Goal: Find specific page/section: Find specific page/section

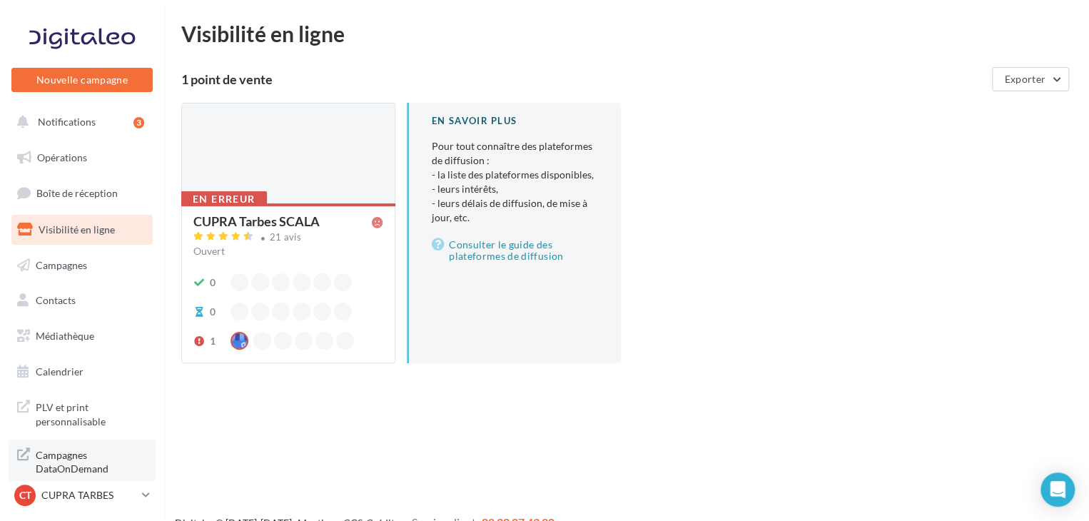
scroll to position [23, 0]
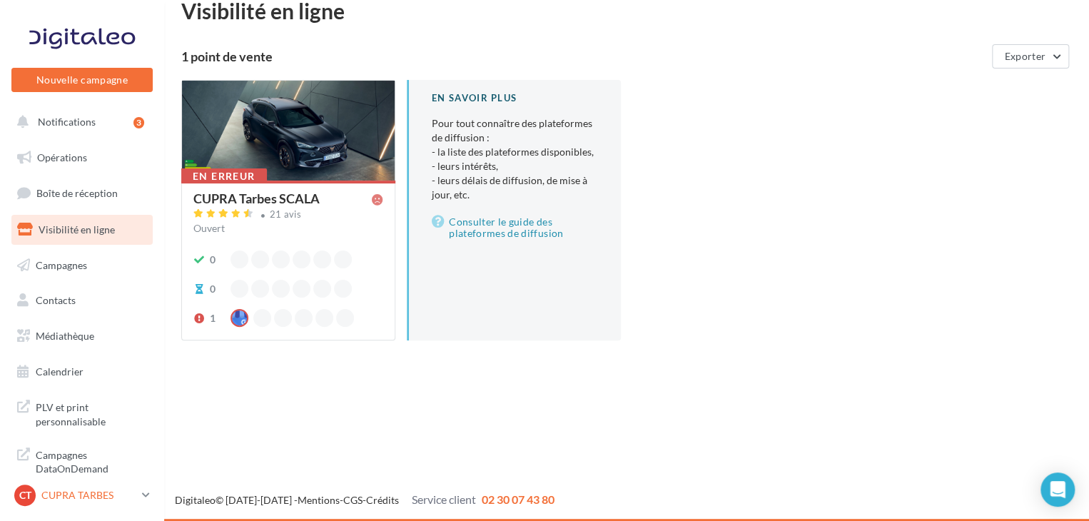
click at [143, 496] on icon at bounding box center [146, 495] width 8 height 12
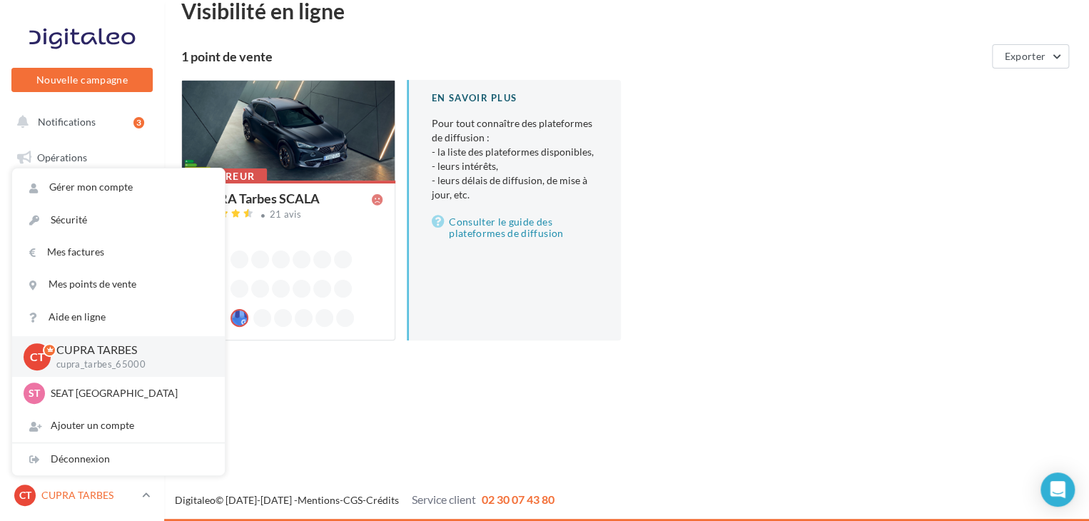
click at [143, 496] on icon at bounding box center [146, 495] width 8 height 12
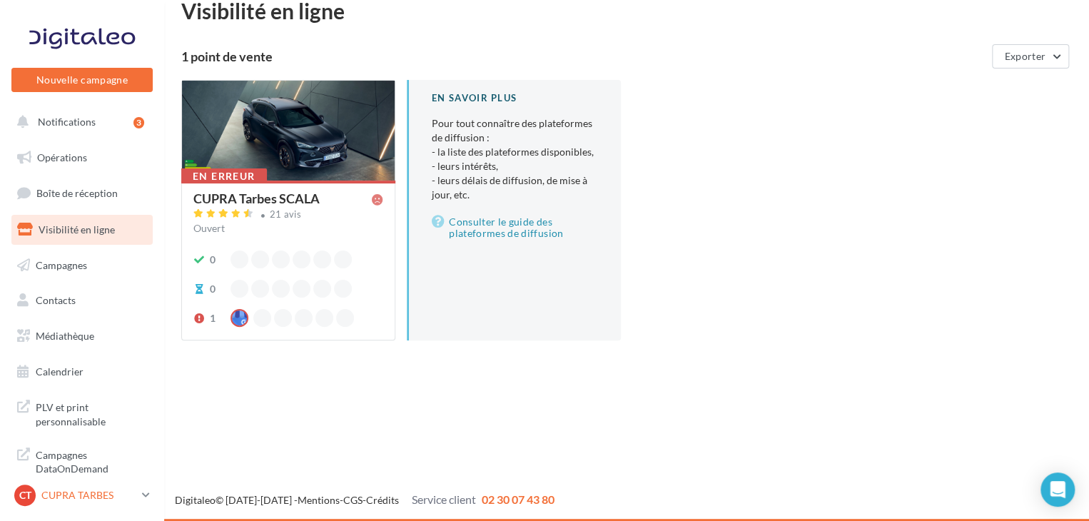
click at [143, 496] on icon at bounding box center [146, 495] width 8 height 12
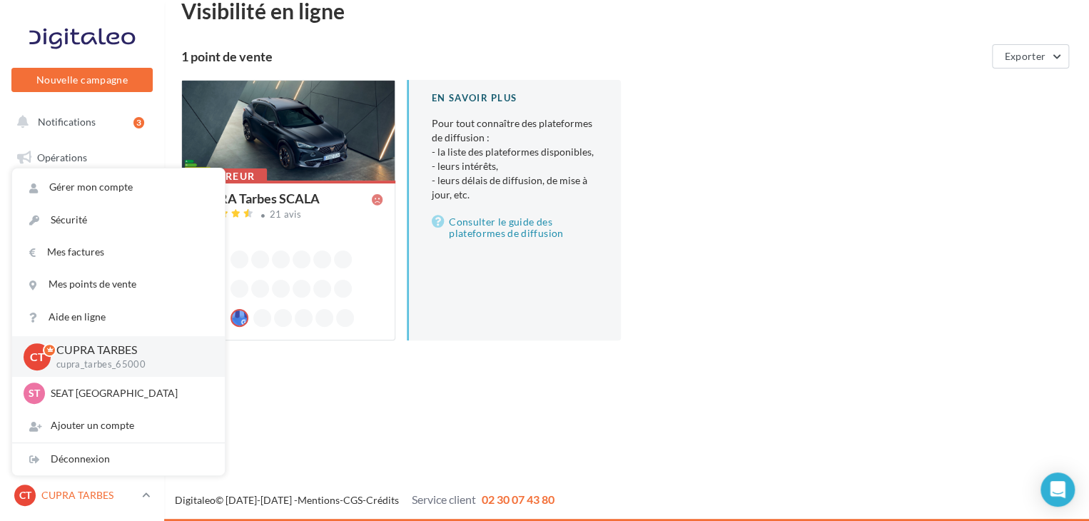
click at [143, 496] on icon at bounding box center [146, 495] width 8 height 12
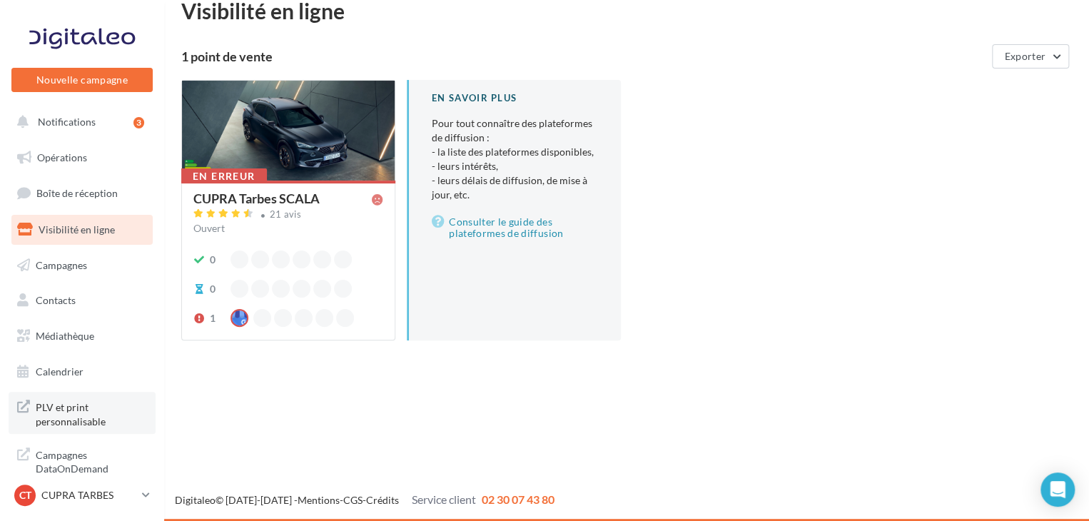
click at [70, 414] on span "PLV et print personnalisable" at bounding box center [91, 412] width 111 height 31
click at [144, 494] on icon at bounding box center [146, 495] width 8 height 12
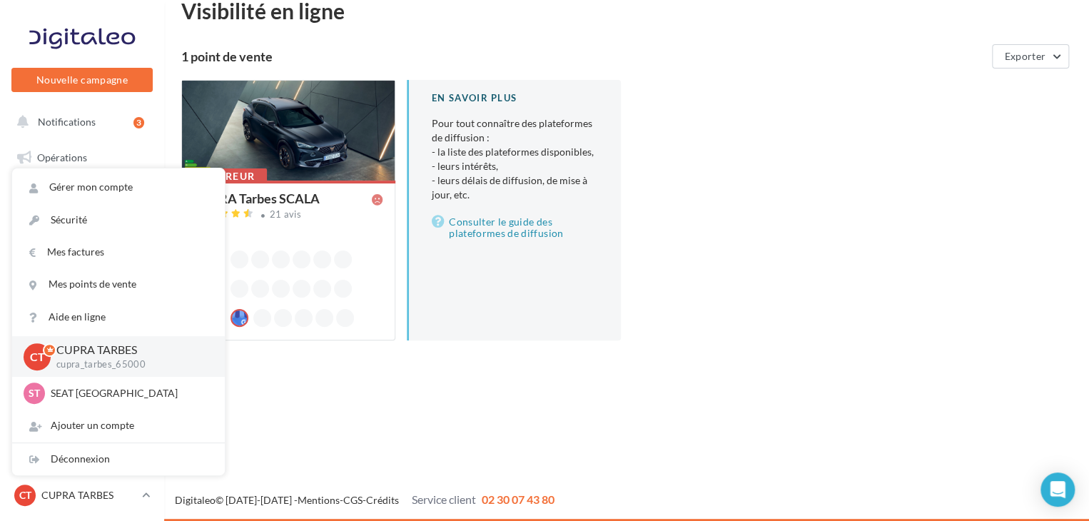
click at [330, 397] on div "Nouvelle campagne Nouvelle campagne Notifications 3 Opérations Boîte de récepti…" at bounding box center [544, 260] width 1089 height 521
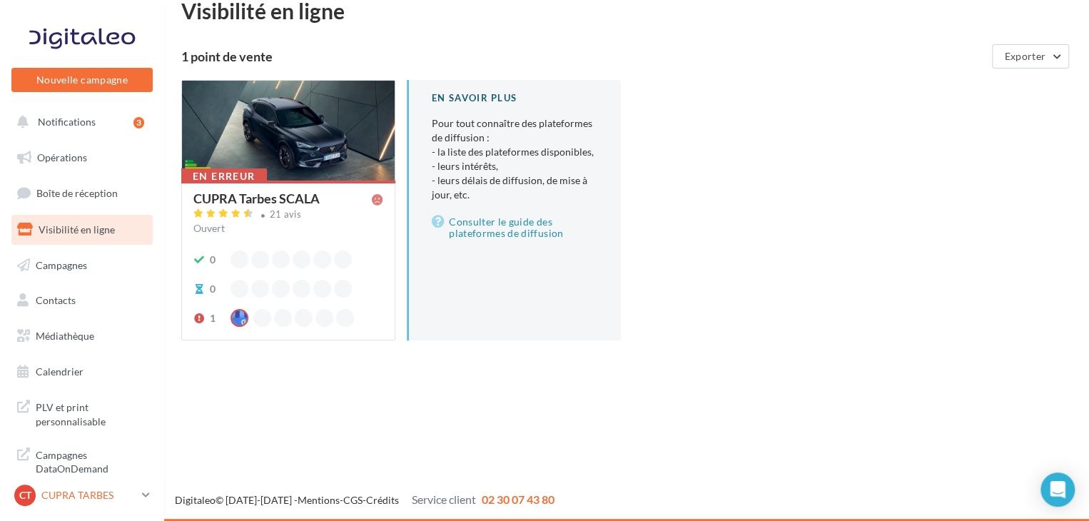
click at [143, 491] on icon at bounding box center [146, 495] width 8 height 12
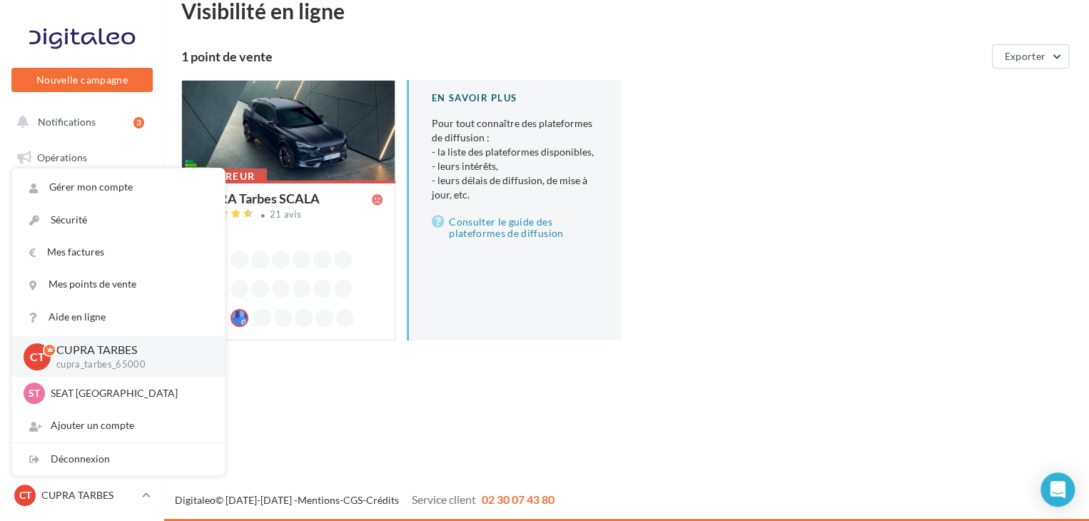
click at [383, 395] on div "Nouvelle campagne Nouvelle campagne Notifications 3 Opérations Boîte de récepti…" at bounding box center [544, 260] width 1089 height 521
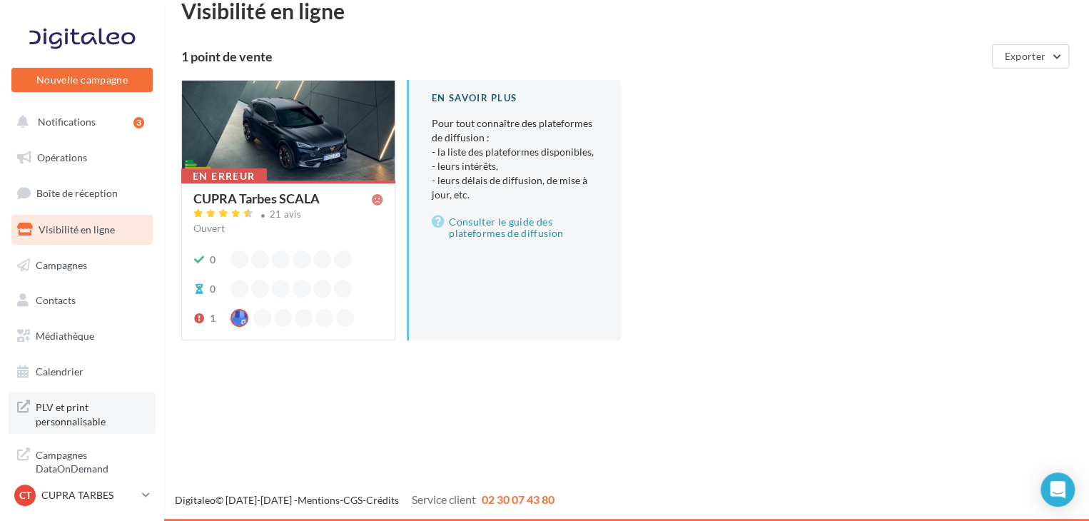
click at [83, 417] on span "PLV et print personnalisable" at bounding box center [91, 412] width 111 height 31
click at [142, 500] on link "CT CUPRA TARBES cupra_tarbes_65000" at bounding box center [81, 495] width 141 height 27
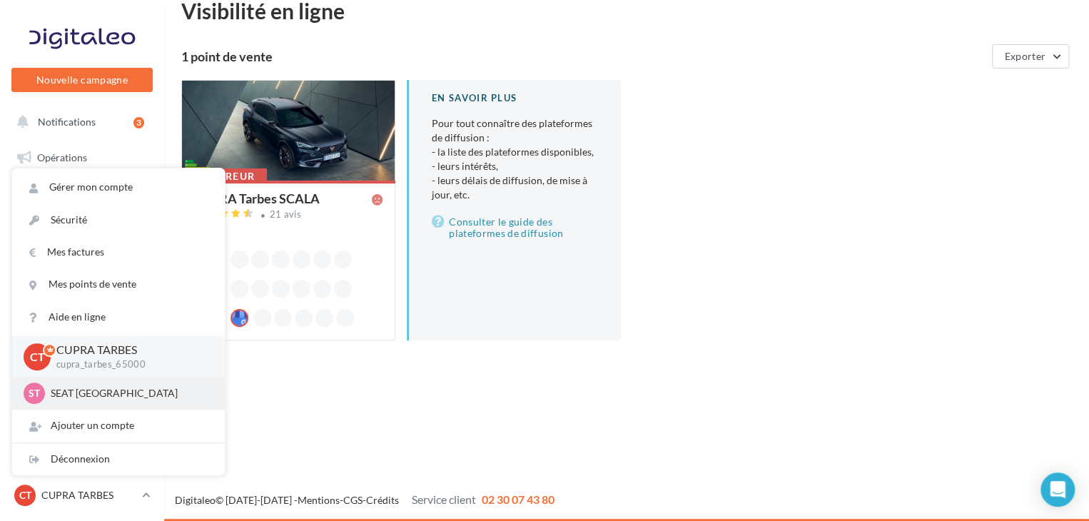
click at [85, 387] on p "SEAT [GEOGRAPHIC_DATA]" at bounding box center [129, 393] width 157 height 14
